Goal: Transaction & Acquisition: Purchase product/service

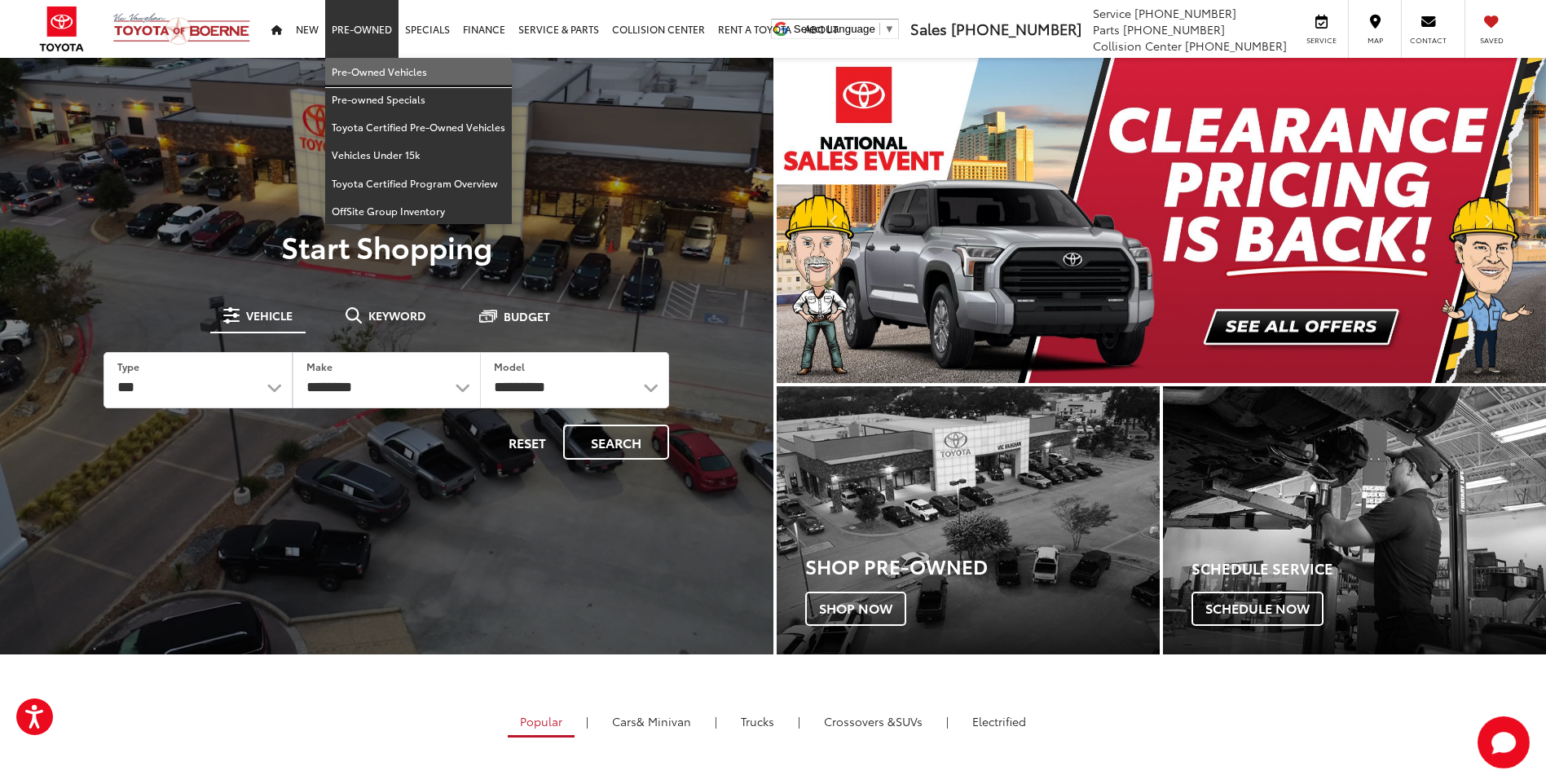
click at [360, 78] on link "Pre-Owned Vehicles" at bounding box center [418, 71] width 186 height 28
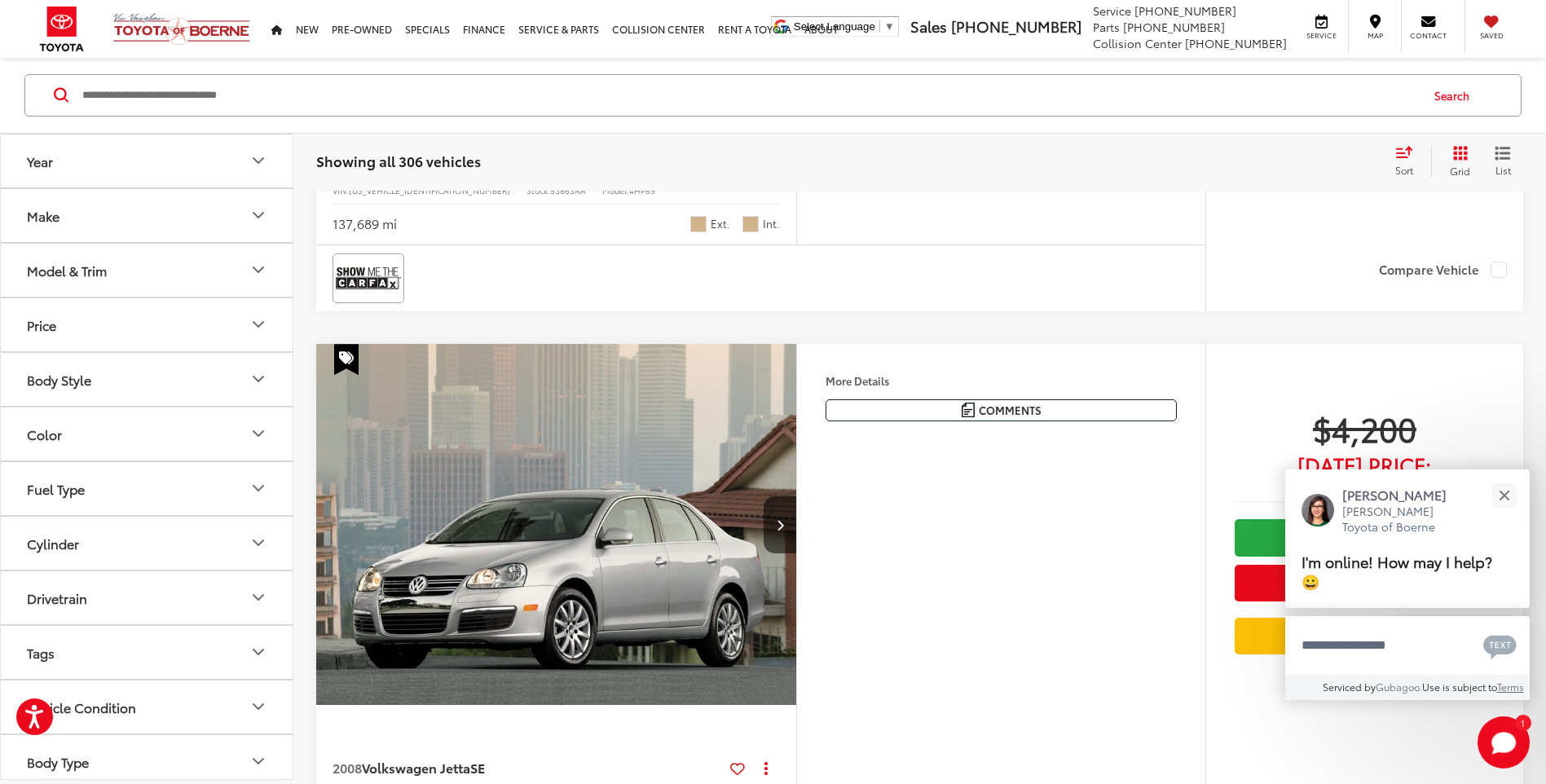
scroll to position [3585, 0]
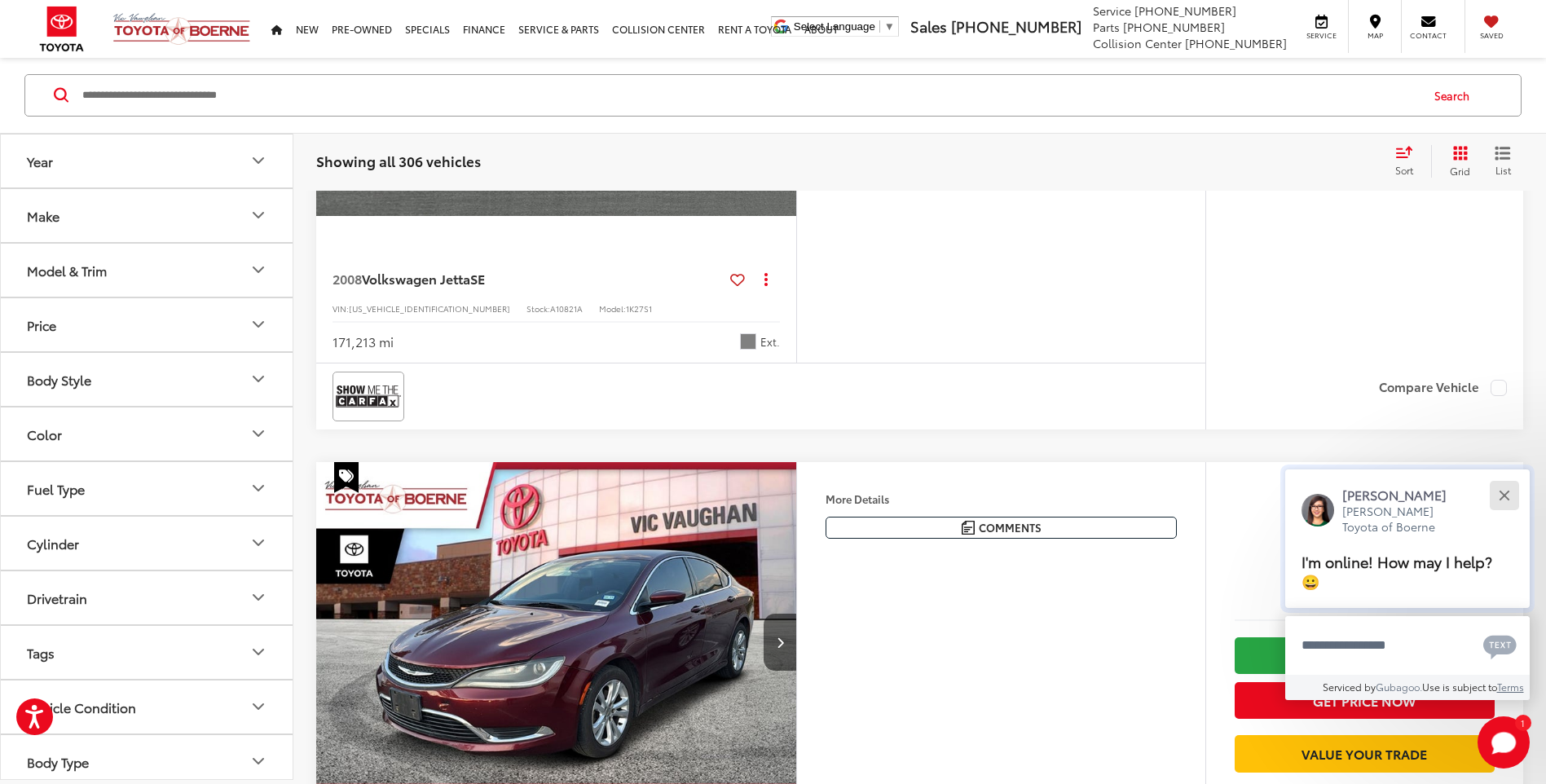
click at [1502, 493] on div "Close" at bounding box center [1504, 495] width 11 height 11
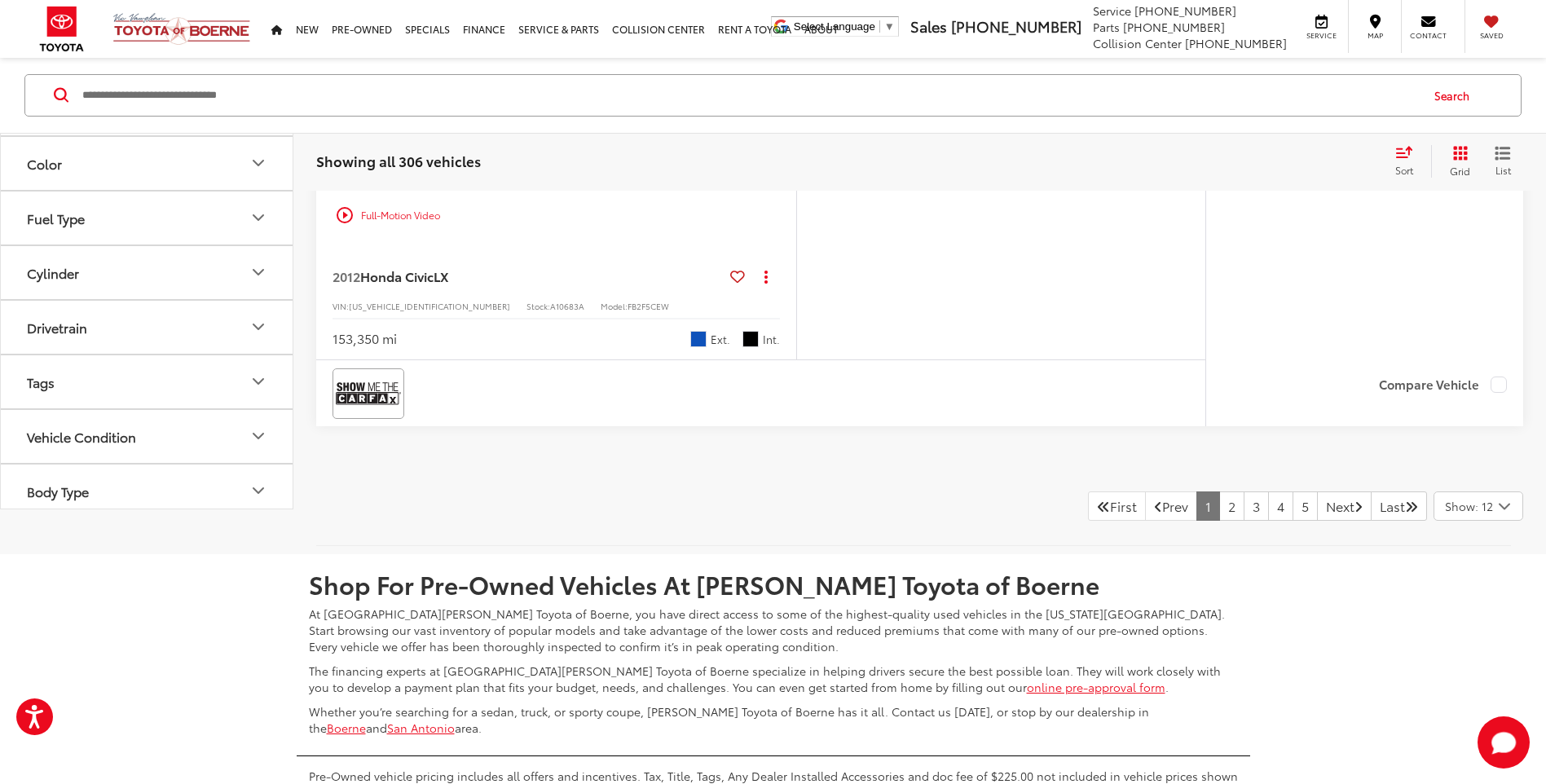
scroll to position [7043, 0]
